Goal: Information Seeking & Learning: Learn about a topic

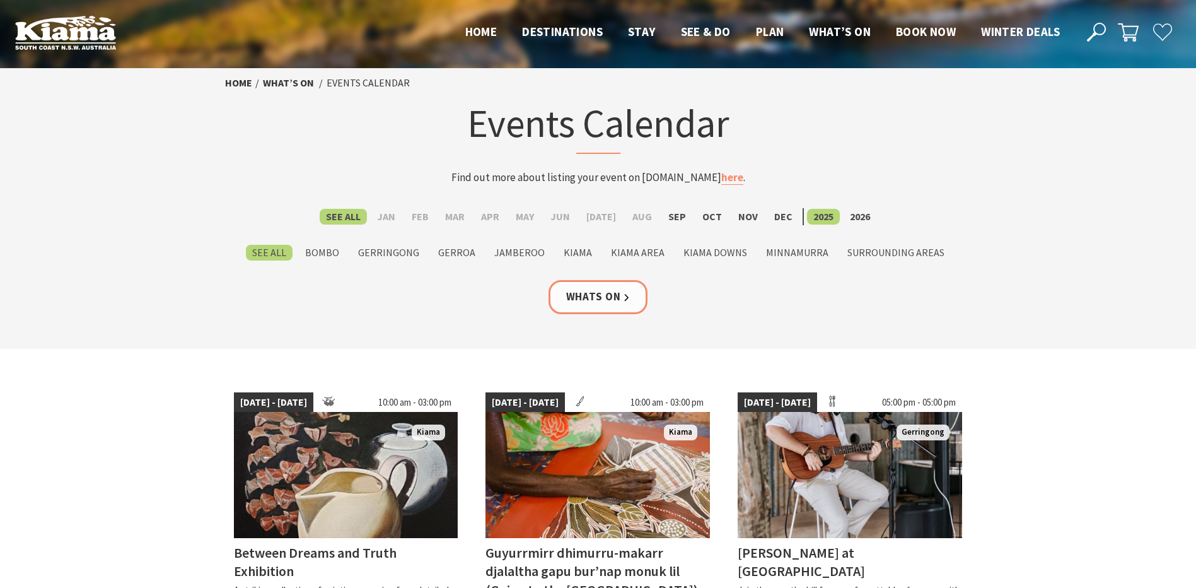
click at [678, 219] on label "Sep" at bounding box center [677, 217] width 30 height 16
click at [0, 0] on input "Sep" at bounding box center [0, 0] width 0 height 0
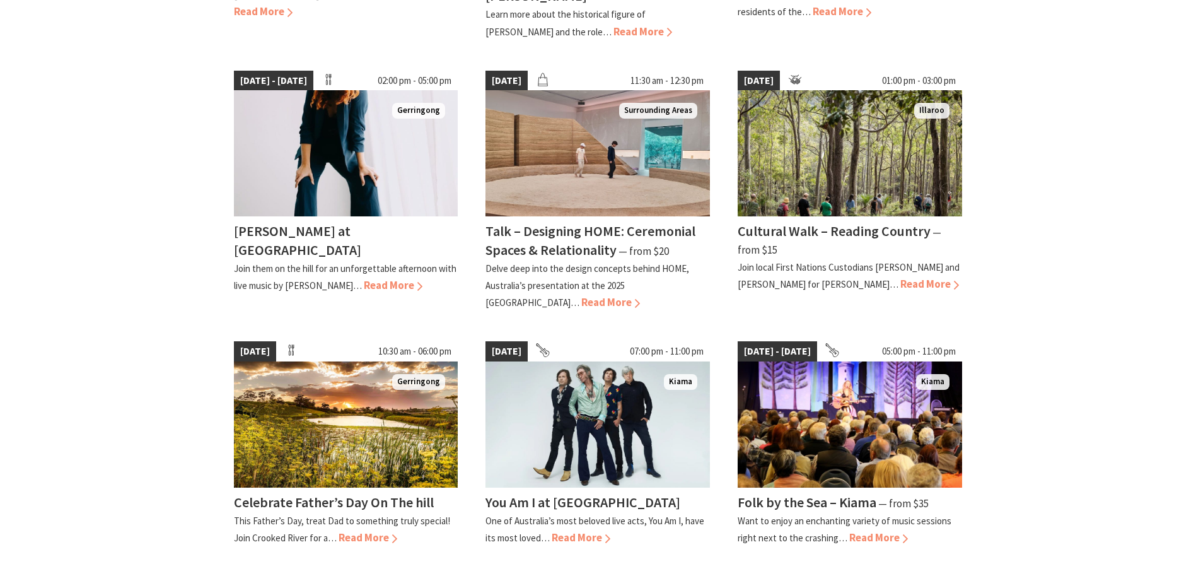
scroll to position [946, 0]
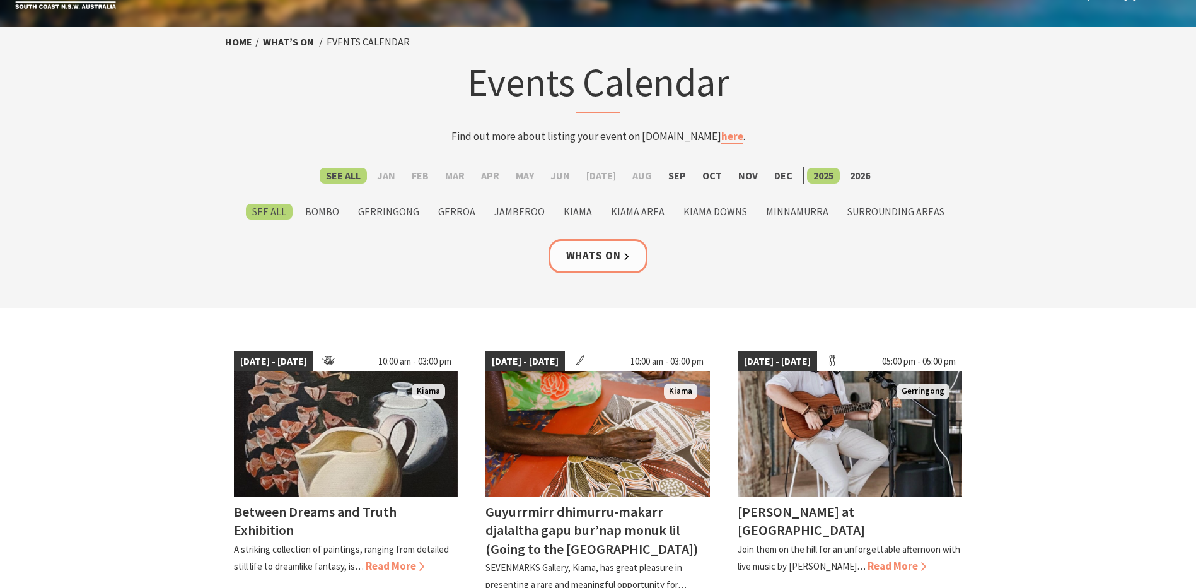
scroll to position [63, 0]
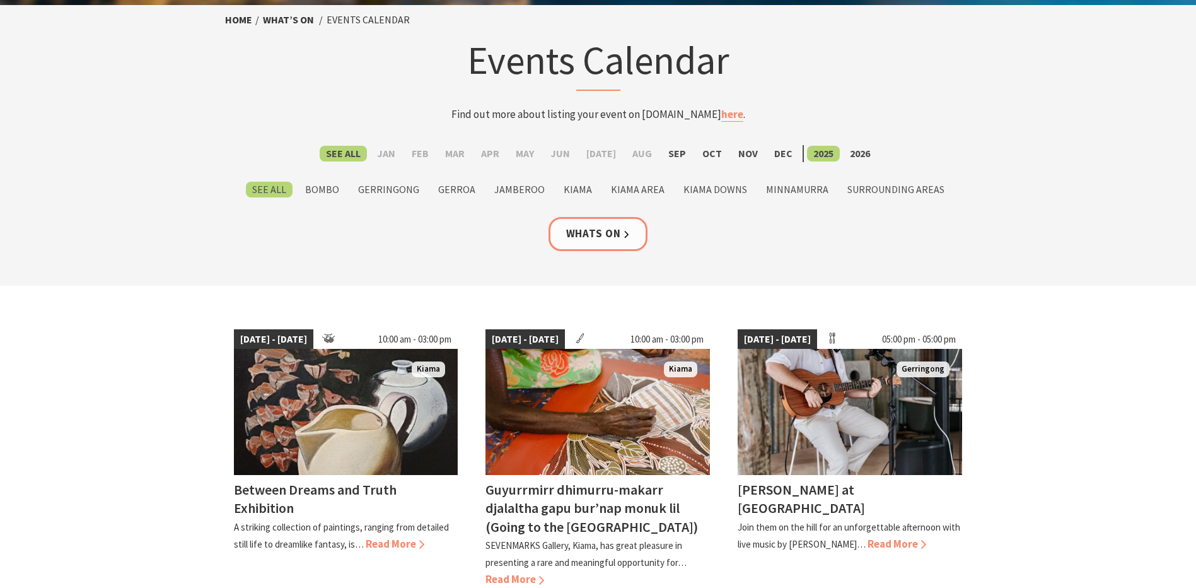
click at [674, 156] on label "Sep" at bounding box center [677, 154] width 30 height 16
click at [0, 0] on input "Sep" at bounding box center [0, 0] width 0 height 0
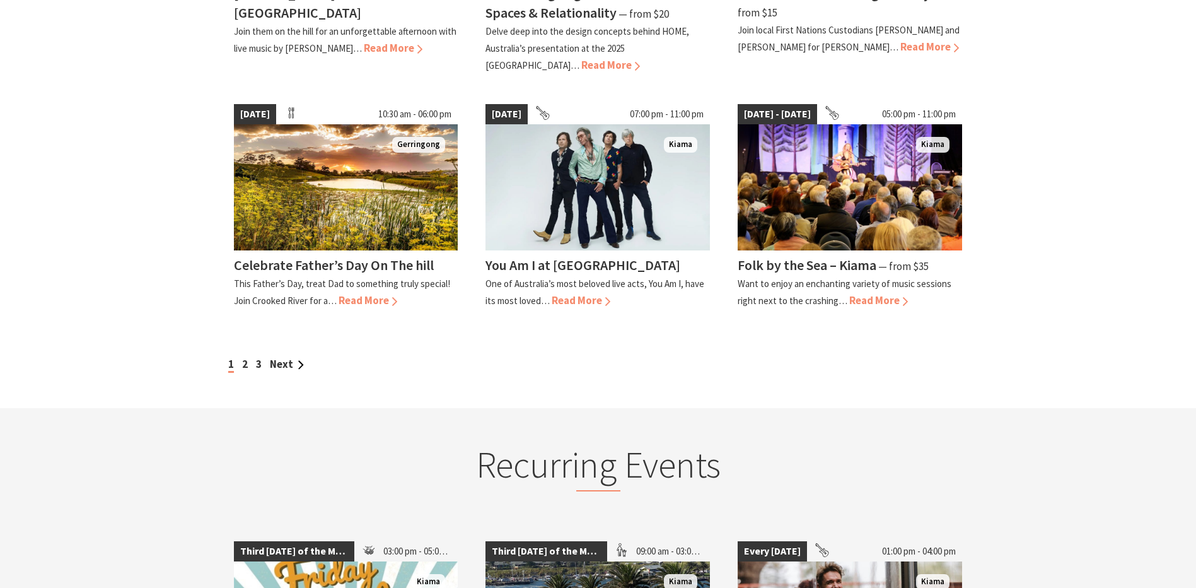
scroll to position [1324, 0]
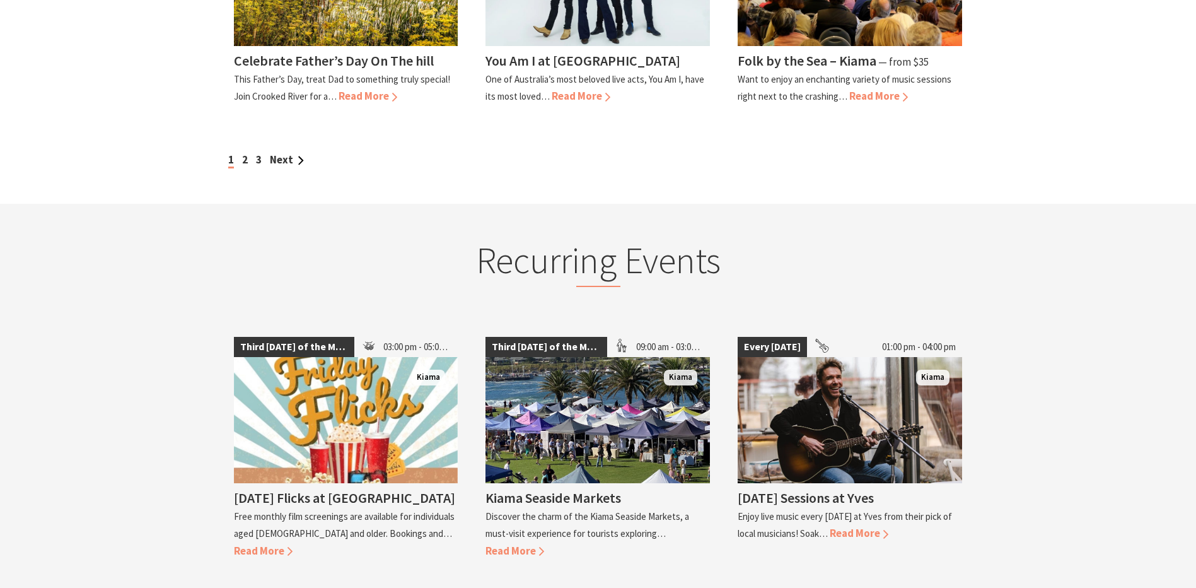
click at [296, 153] on link "Next" at bounding box center [287, 160] width 34 height 14
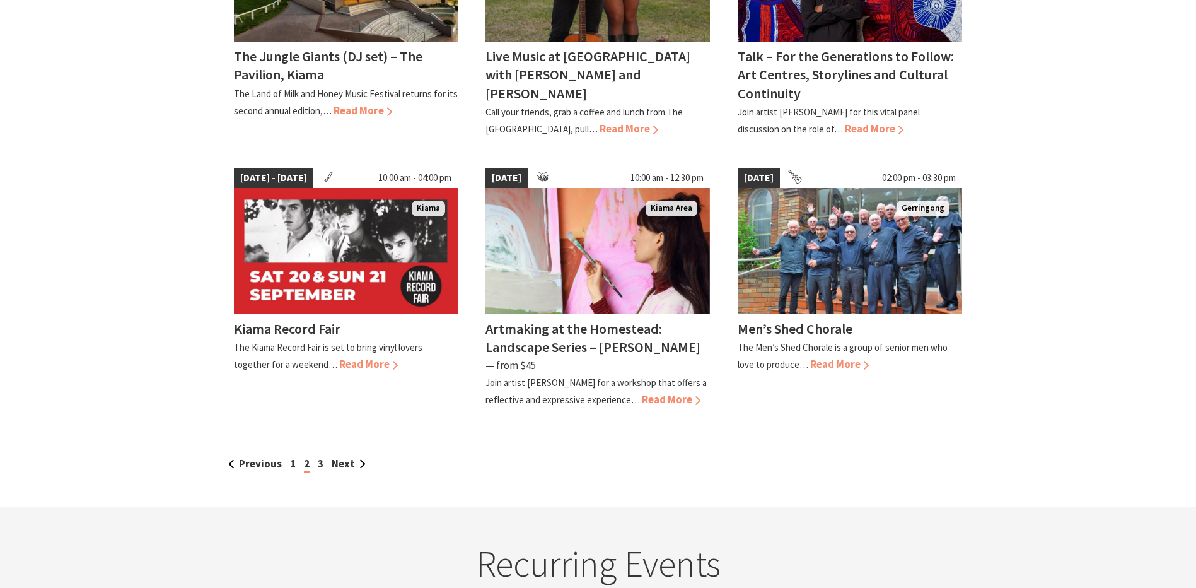
scroll to position [1072, 0]
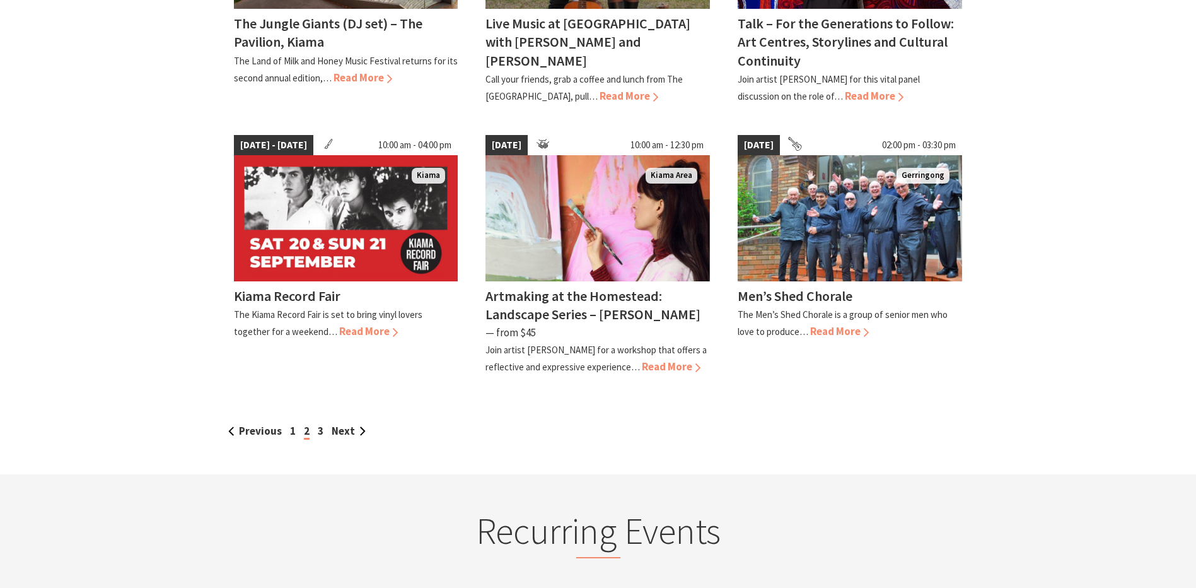
click at [341, 424] on link "Next" at bounding box center [349, 431] width 34 height 14
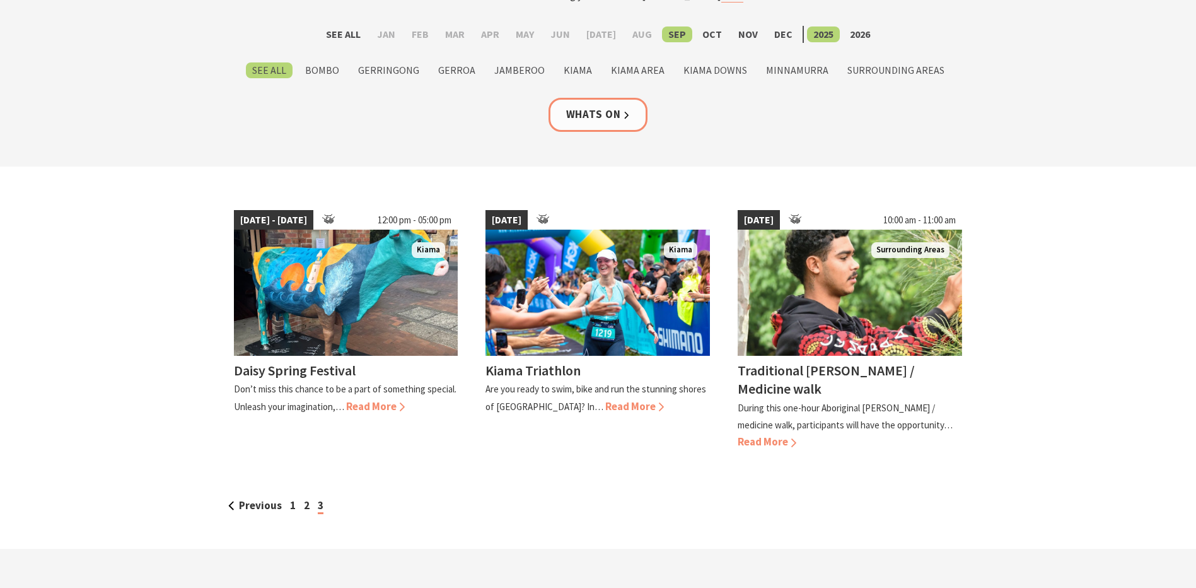
scroll to position [189, 0]
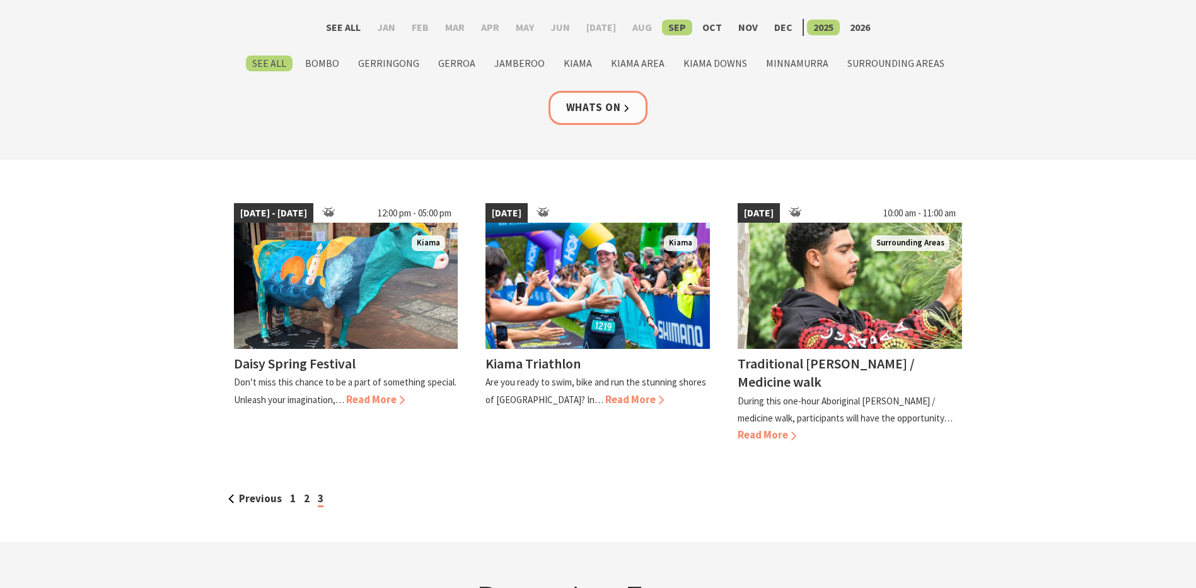
click at [711, 25] on label "Oct" at bounding box center [712, 28] width 32 height 16
click at [0, 0] on input "Oct" at bounding box center [0, 0] width 0 height 0
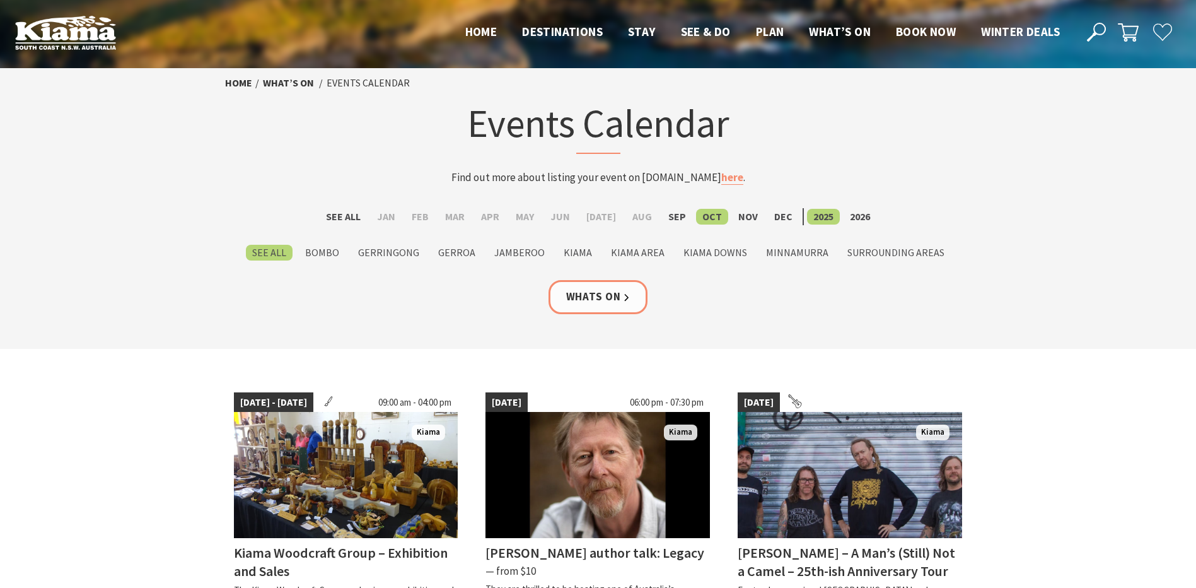
click at [740, 219] on label "Nov" at bounding box center [748, 217] width 32 height 16
click at [0, 0] on input "Nov" at bounding box center [0, 0] width 0 height 0
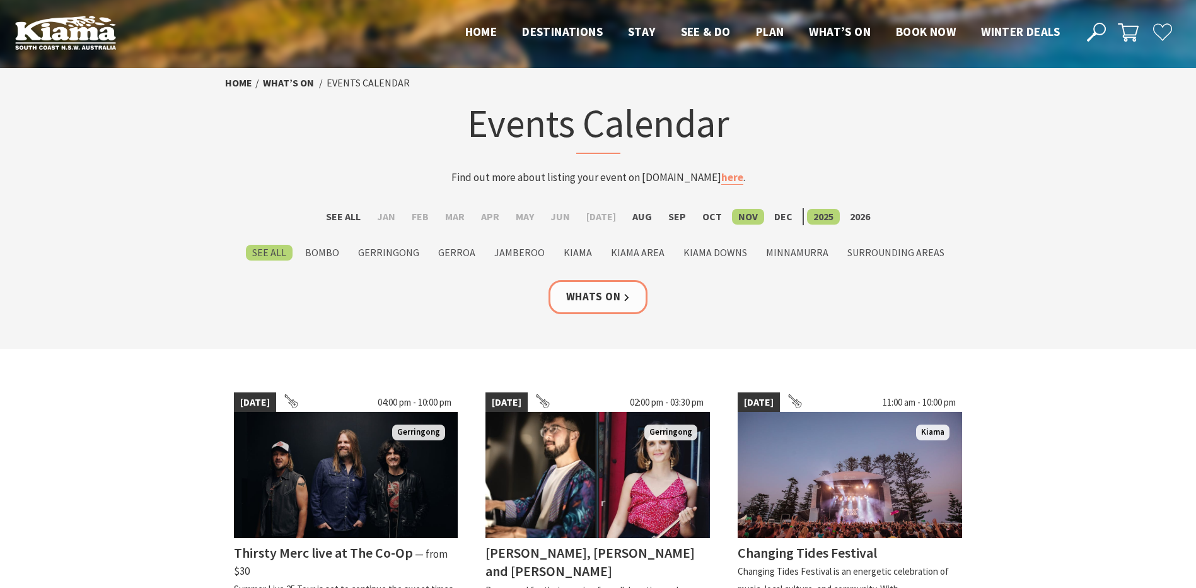
click at [777, 220] on label "Dec" at bounding box center [783, 217] width 31 height 16
click at [0, 0] on input "Dec" at bounding box center [0, 0] width 0 height 0
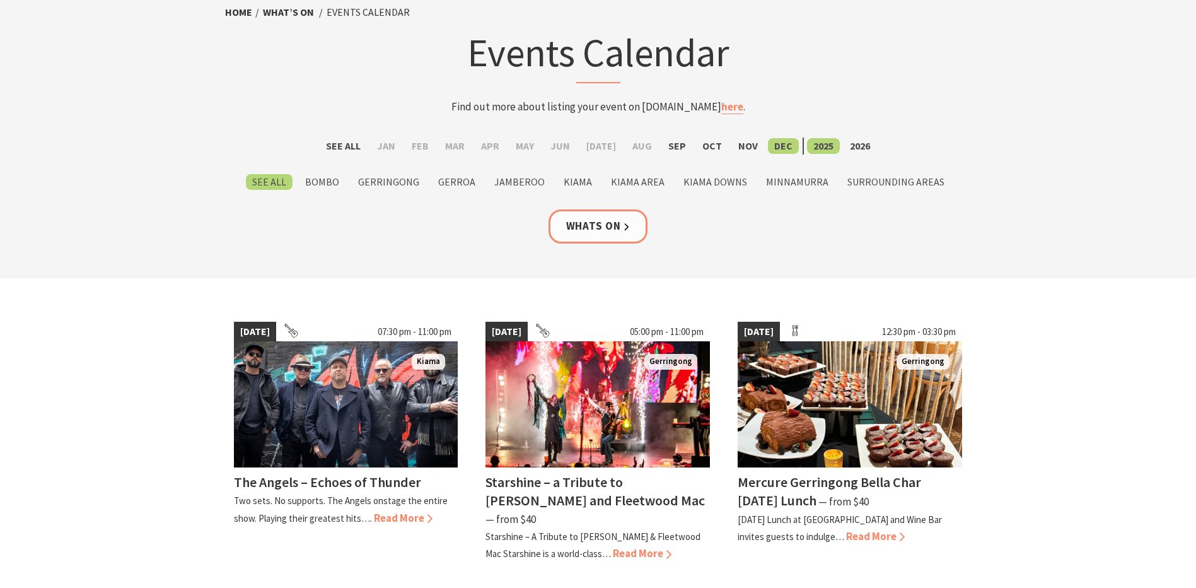
scroll to position [63, 0]
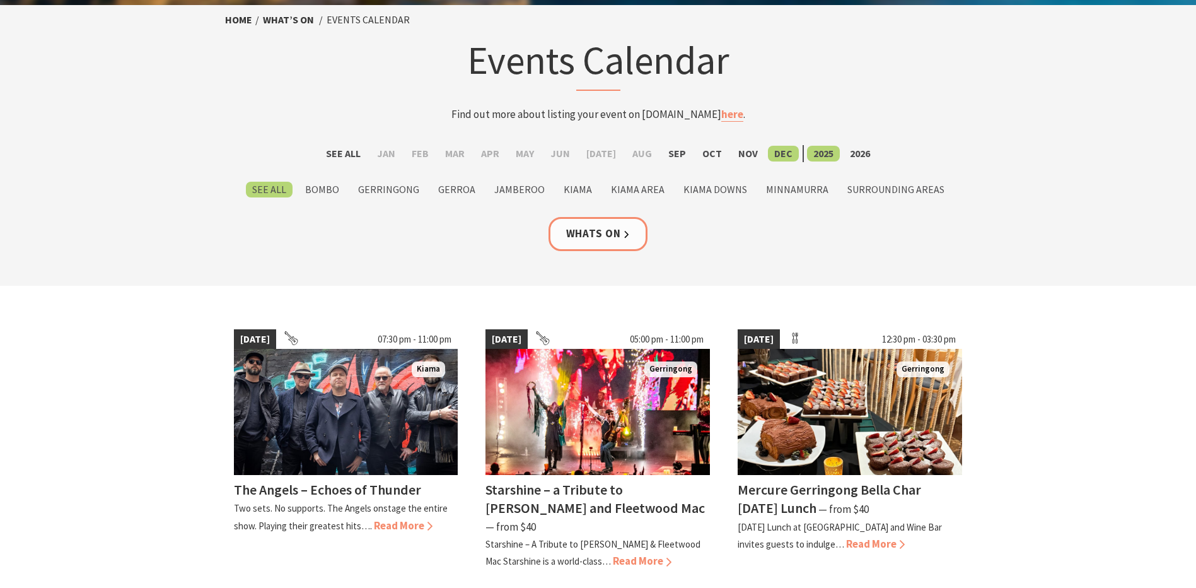
click at [712, 151] on label "Oct" at bounding box center [712, 154] width 32 height 16
click at [0, 0] on input "Oct" at bounding box center [0, 0] width 0 height 0
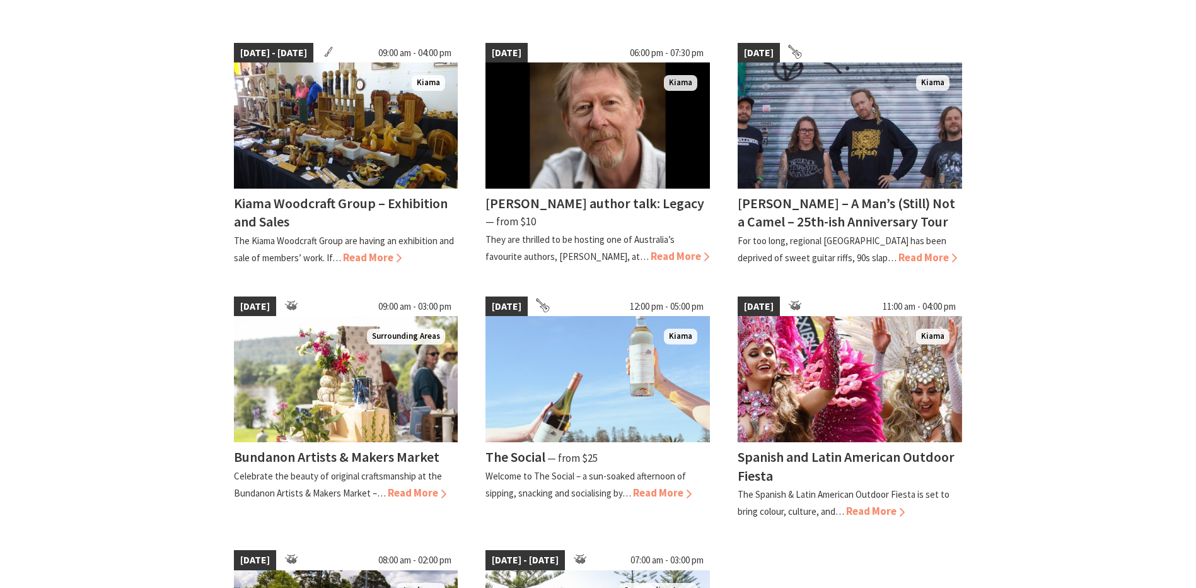
scroll to position [189, 0]
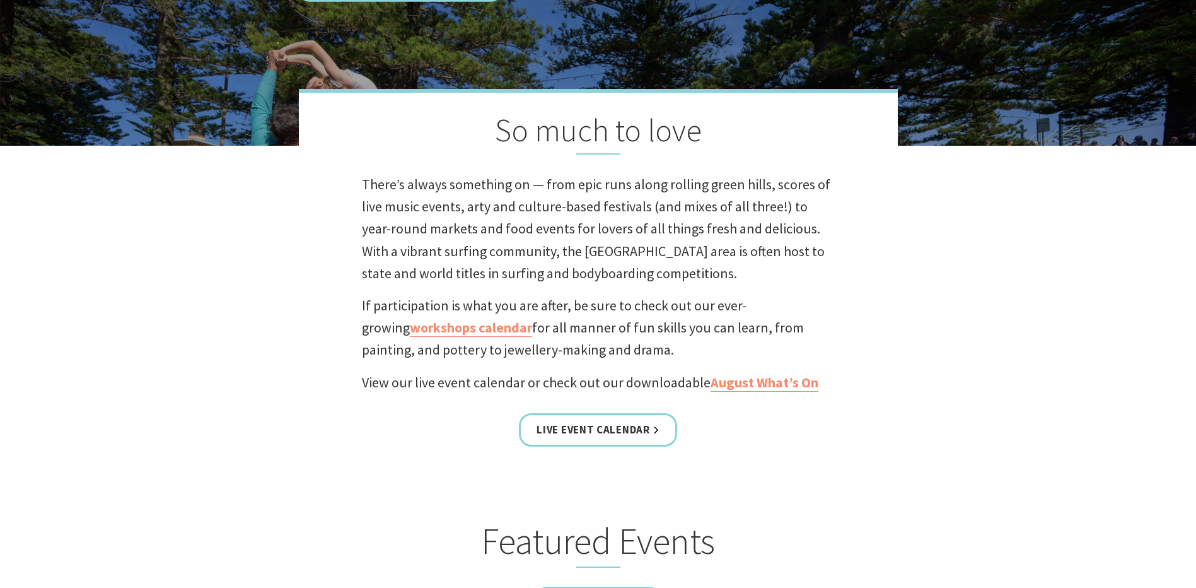
scroll to position [631, 0]
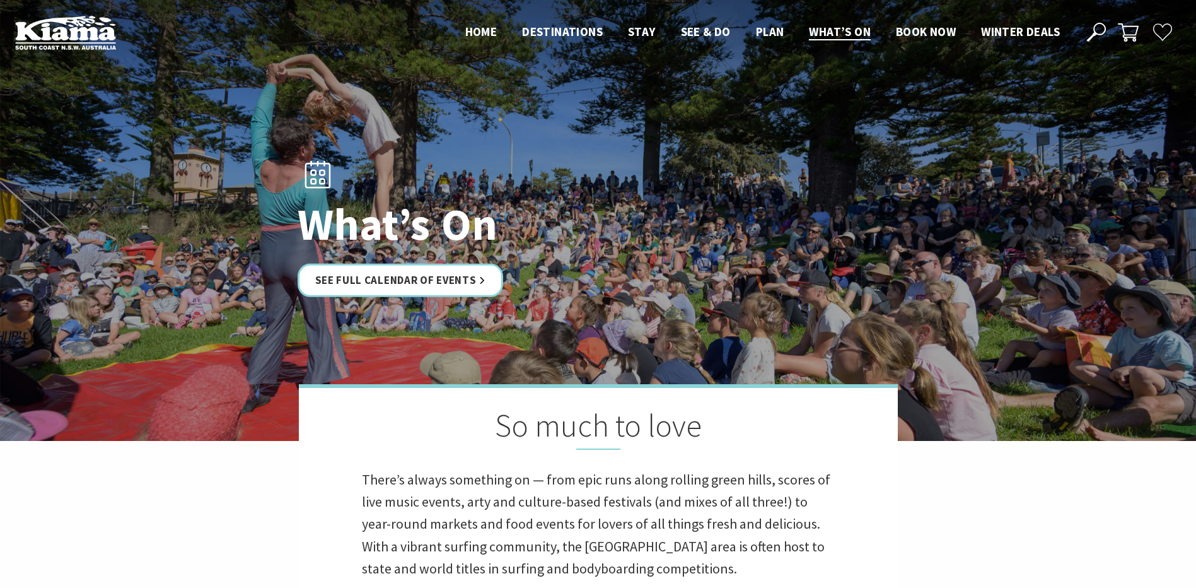
click at [863, 20] on header "Open Nav Close Nav Home Destinations Towns & Villages Kiama Gerringong Gerroa J…" at bounding box center [598, 32] width 1196 height 65
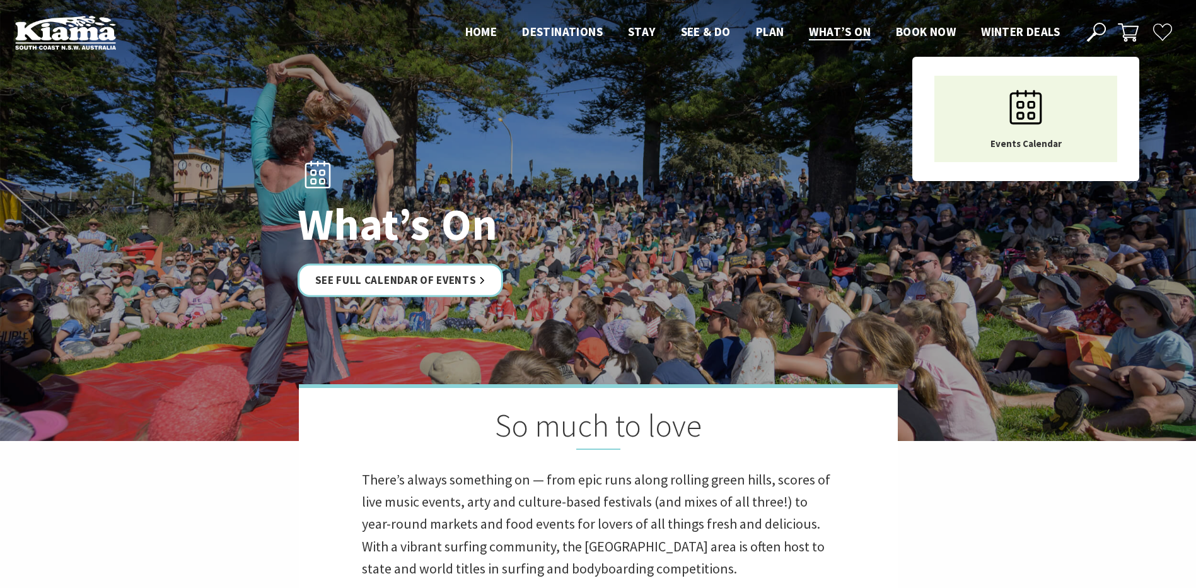
click at [857, 26] on span "What’s On" at bounding box center [840, 31] width 62 height 15
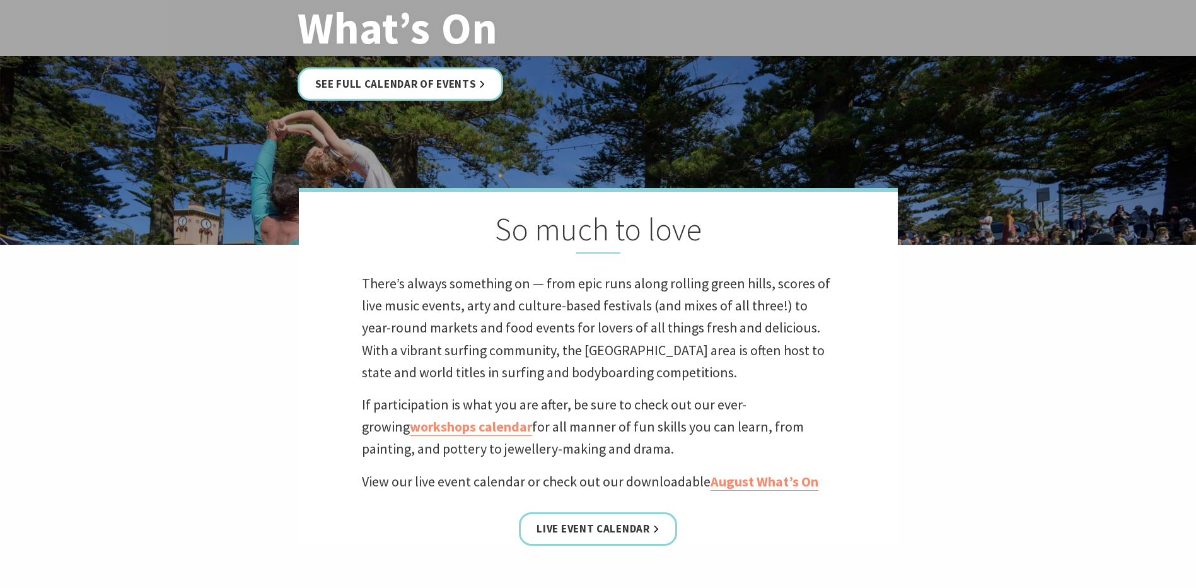
scroll to position [504, 0]
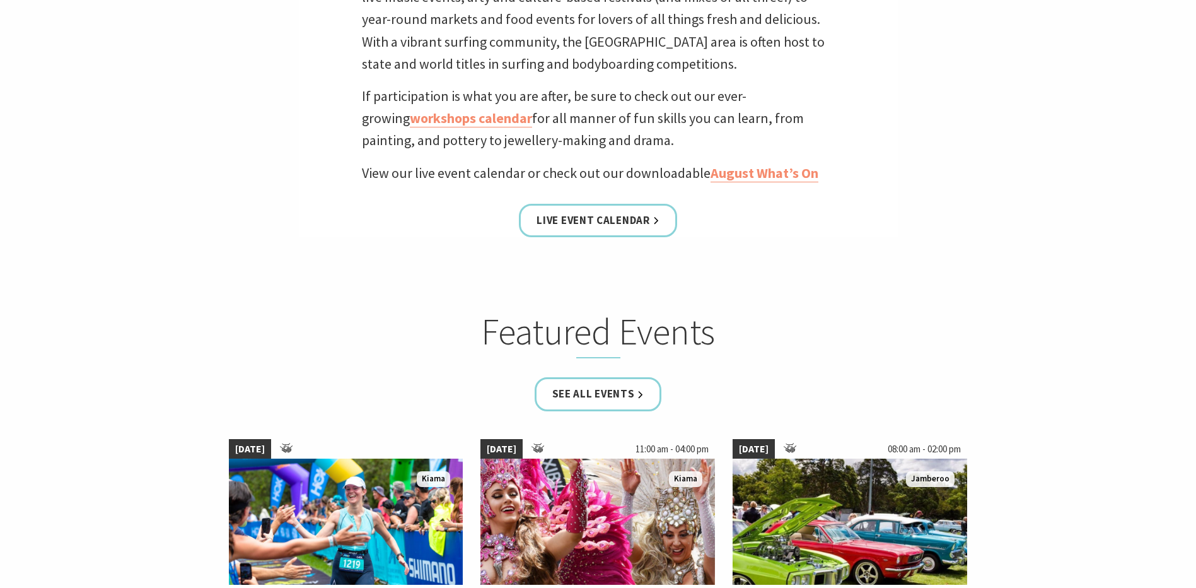
click at [577, 395] on link "See all Events" at bounding box center [598, 393] width 127 height 33
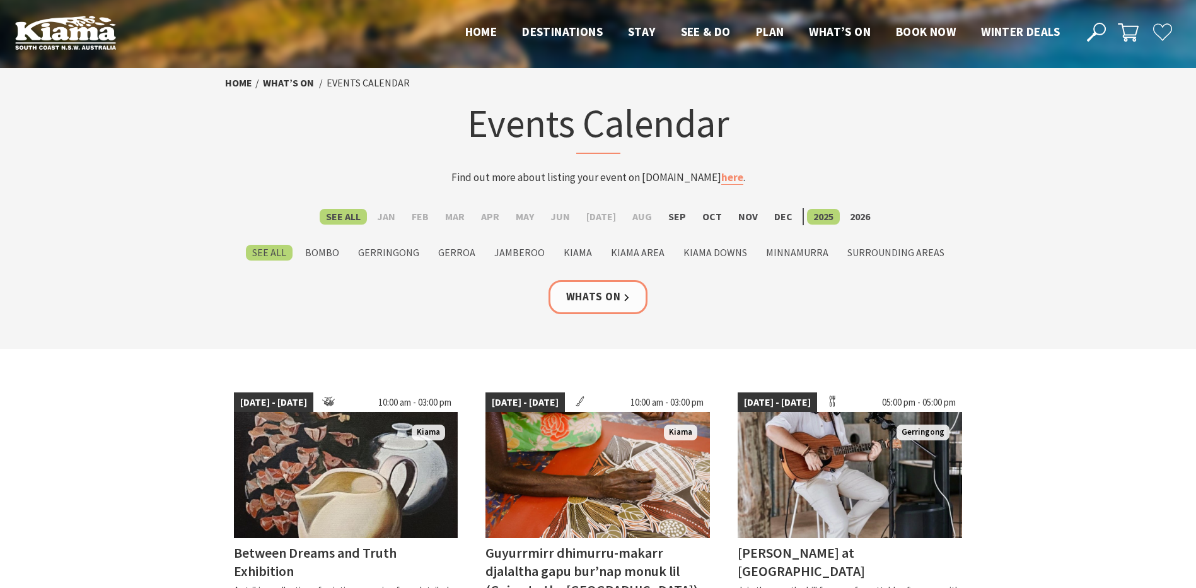
click at [707, 217] on label "Oct" at bounding box center [712, 217] width 32 height 16
click at [0, 0] on input "Oct" at bounding box center [0, 0] width 0 height 0
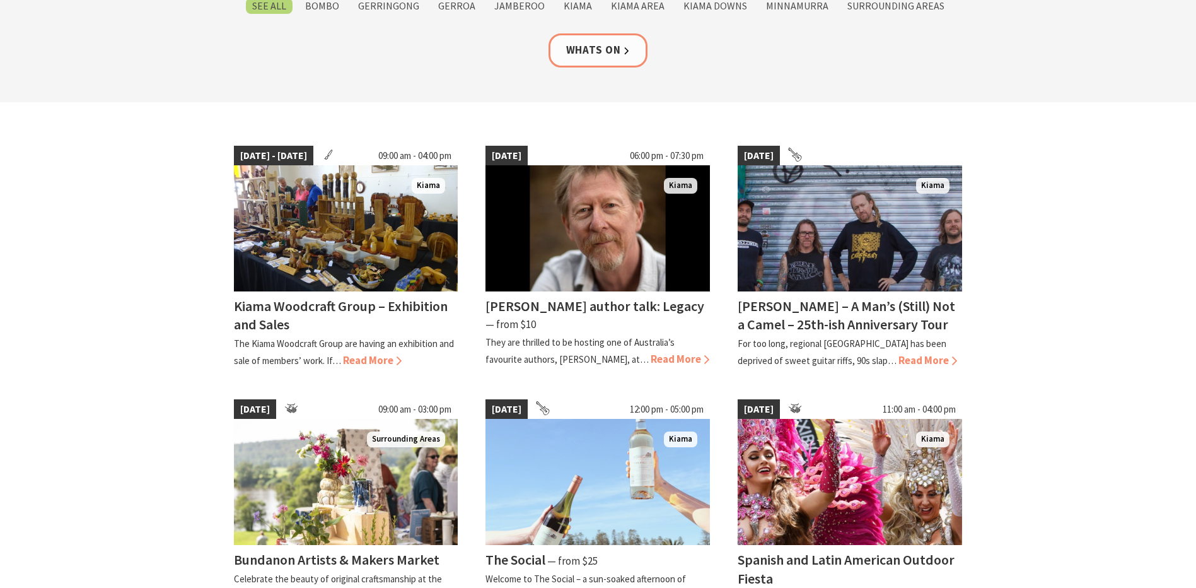
scroll to position [126, 0]
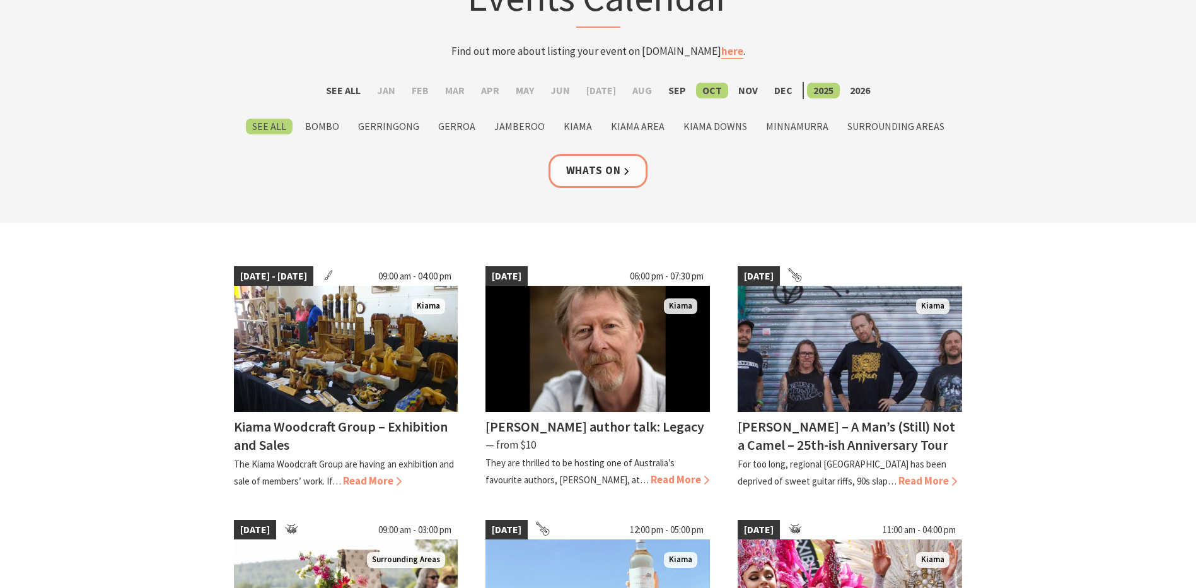
click at [679, 95] on label "Sep" at bounding box center [677, 91] width 30 height 16
click at [0, 0] on input "Sep" at bounding box center [0, 0] width 0 height 0
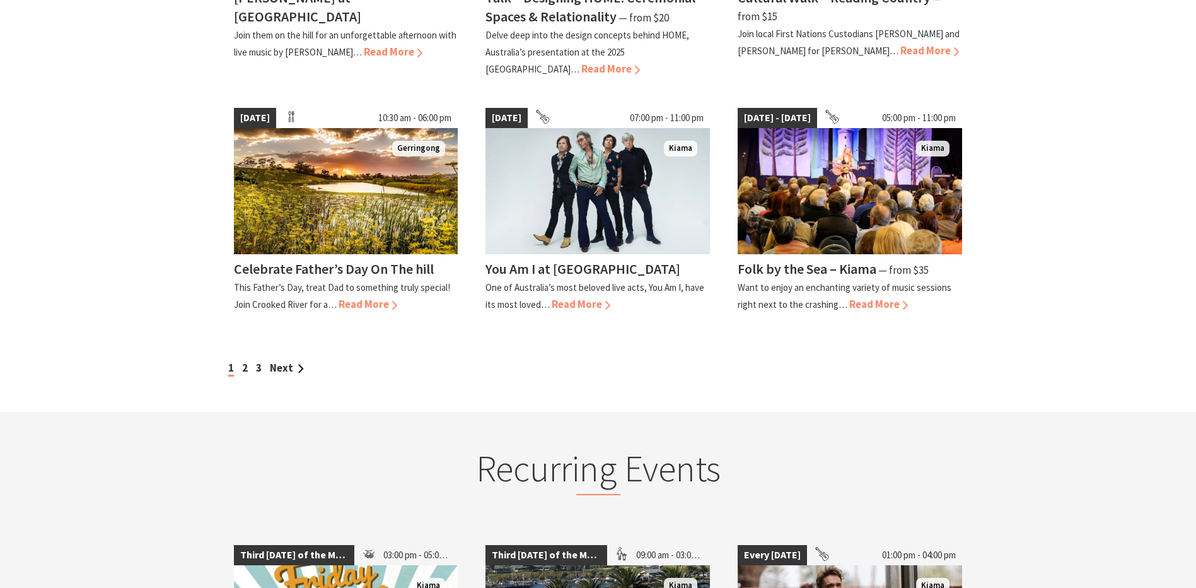
scroll to position [1135, 0]
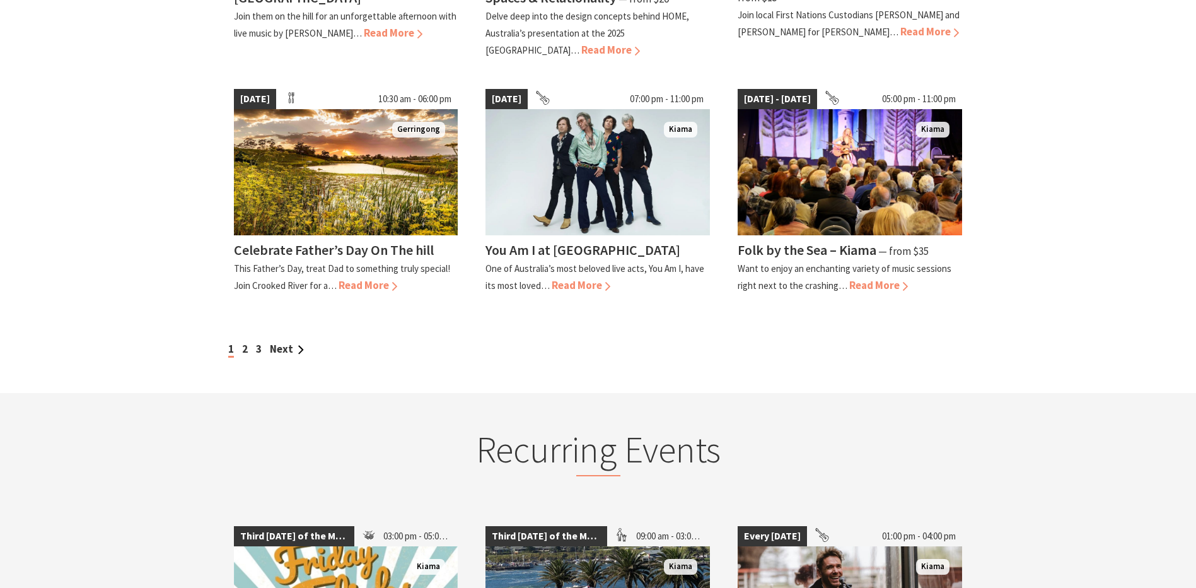
click at [274, 342] on link "Next" at bounding box center [287, 349] width 34 height 14
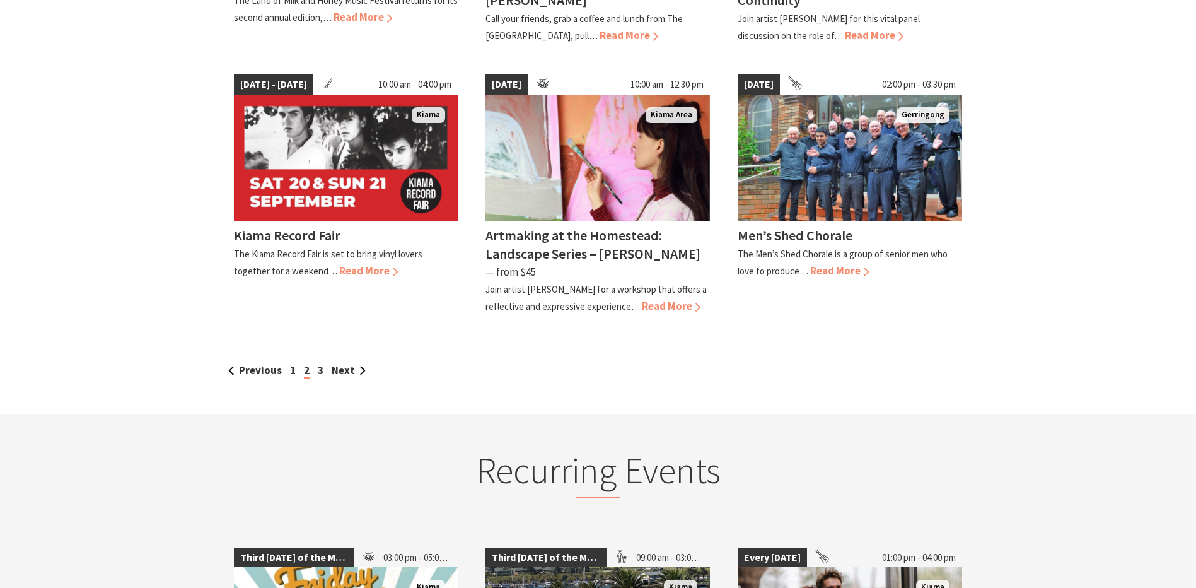
scroll to position [1135, 0]
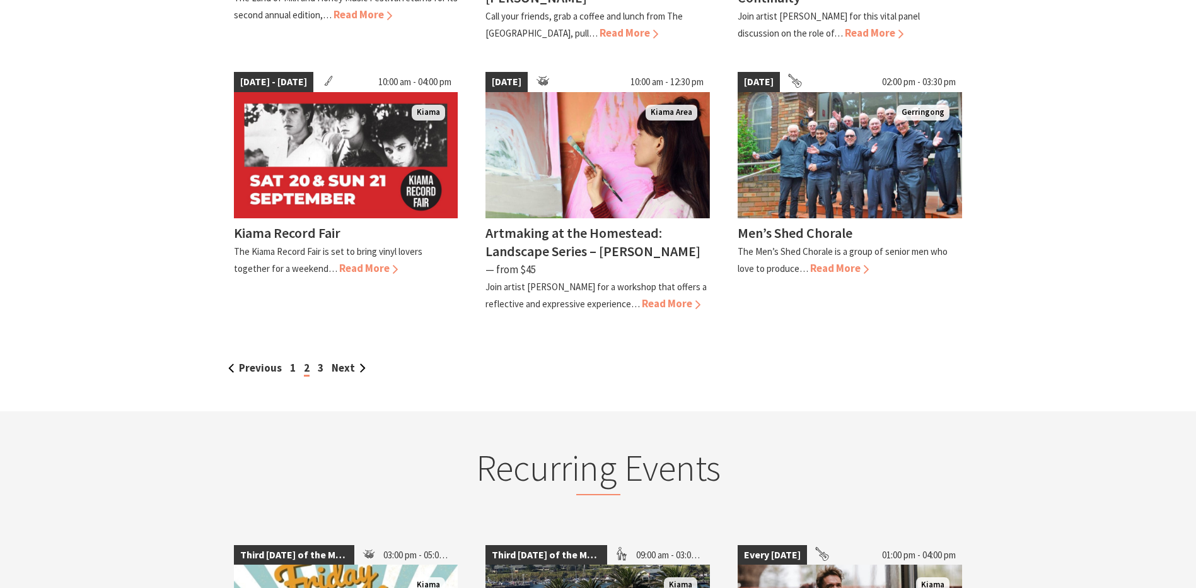
click at [320, 361] on link "3" at bounding box center [321, 368] width 6 height 14
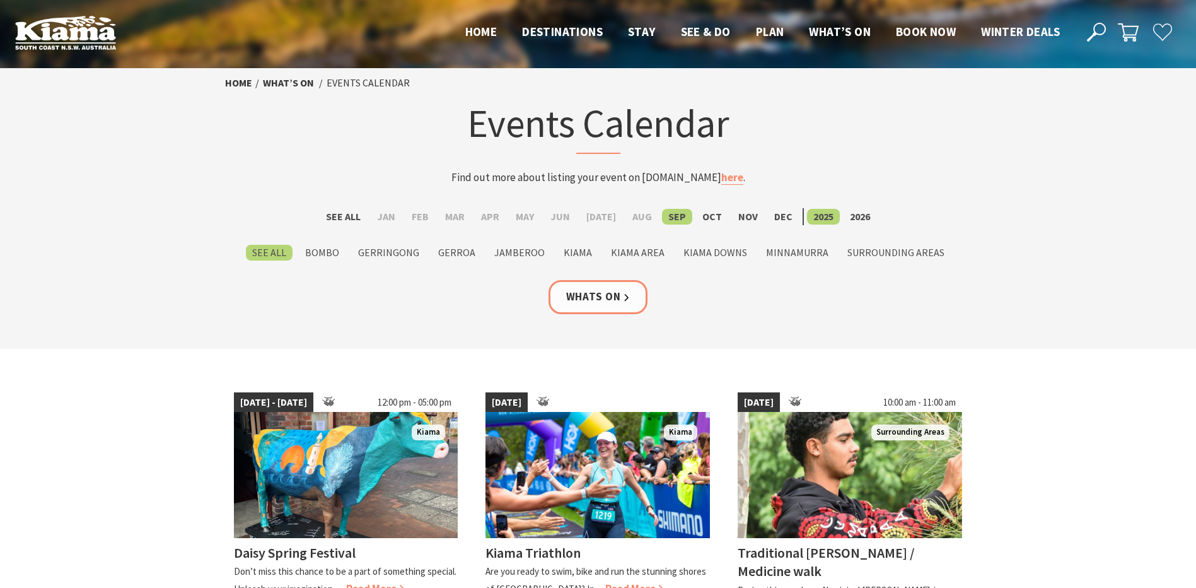
click at [709, 209] on label "Oct" at bounding box center [712, 217] width 32 height 16
click at [0, 0] on input "Oct" at bounding box center [0, 0] width 0 height 0
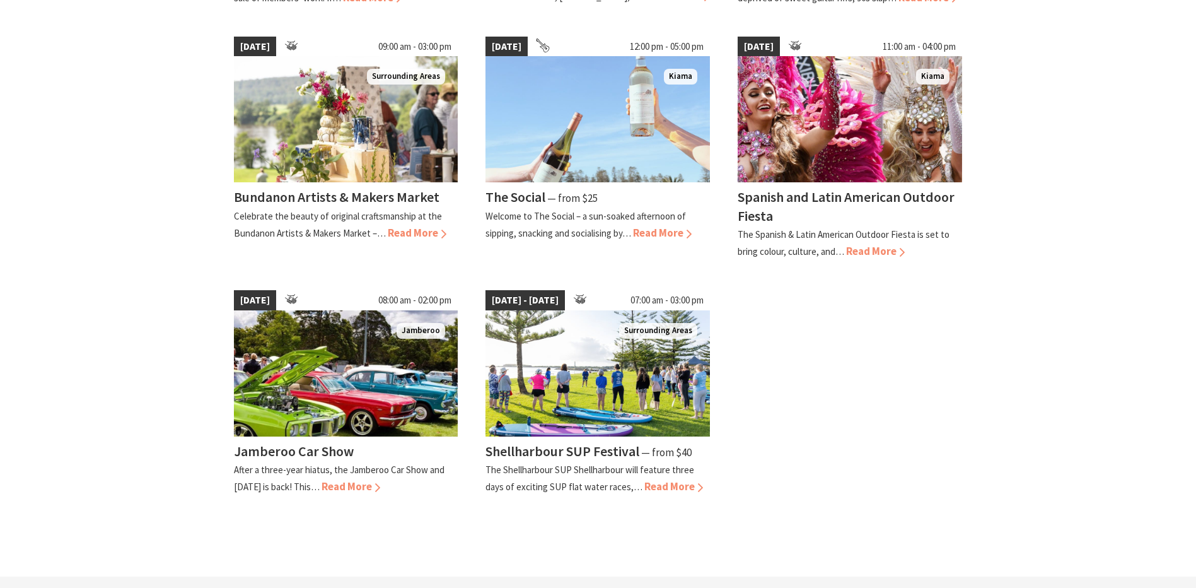
scroll to position [631, 0]
